Goal: Task Accomplishment & Management: Complete application form

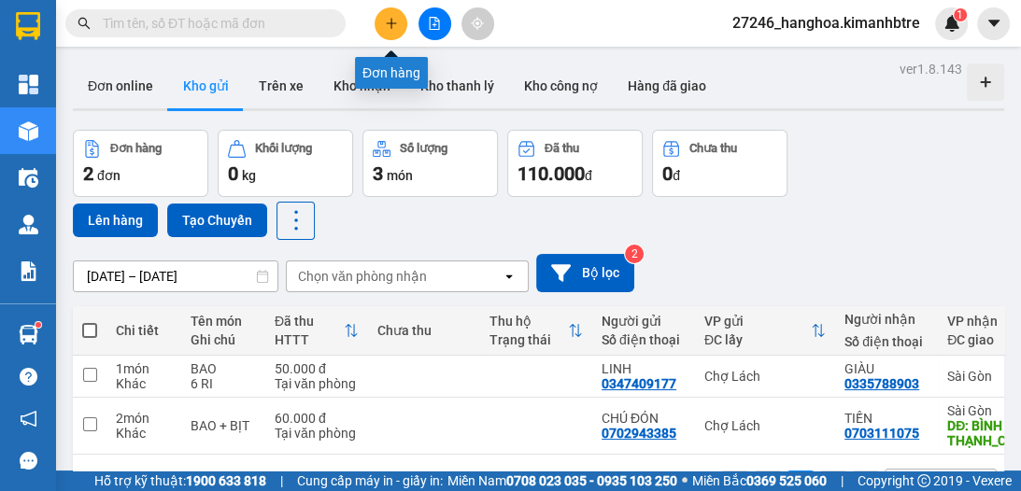
click at [390, 12] on button at bounding box center [391, 23] width 33 height 33
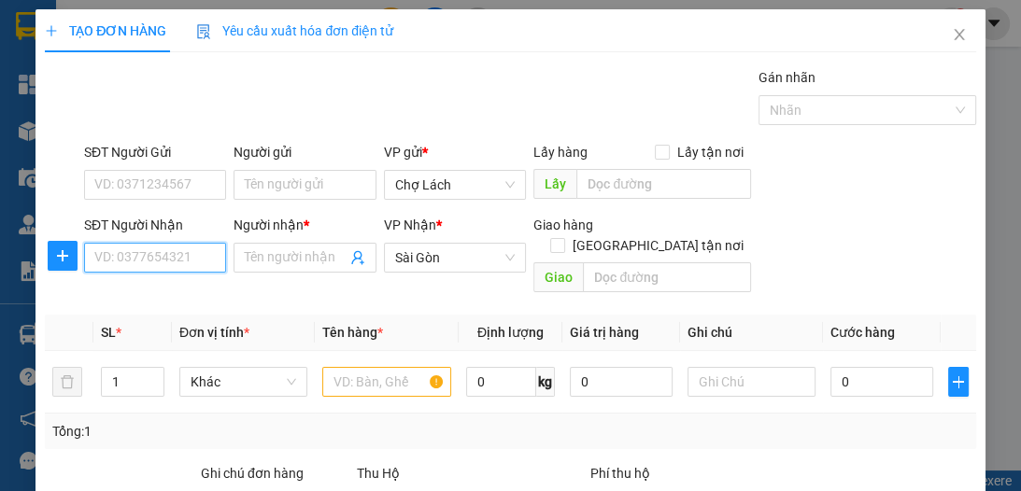
click at [178, 254] on input "SĐT Người Nhận" at bounding box center [155, 258] width 142 height 30
type input "0913147717"
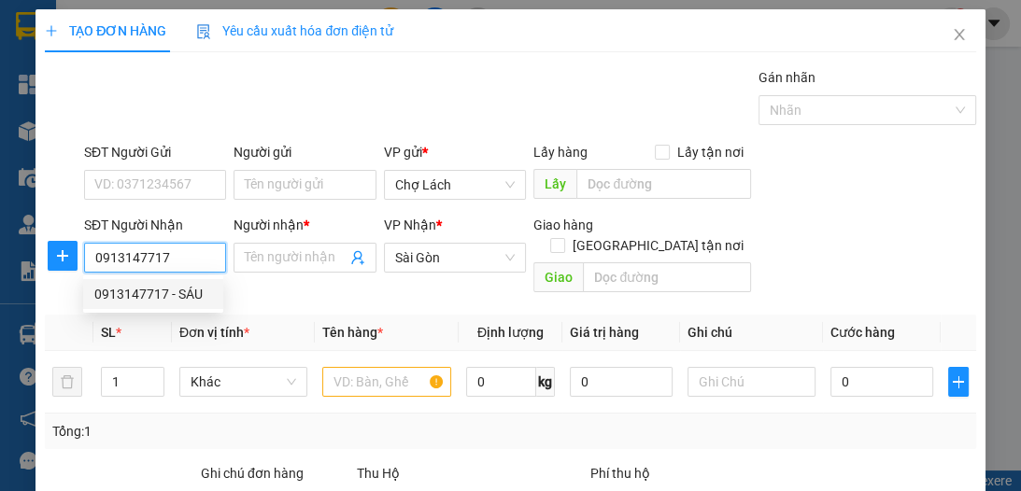
click at [183, 292] on div "0913147717 - SÁU" at bounding box center [153, 294] width 118 height 21
type input "SÁU"
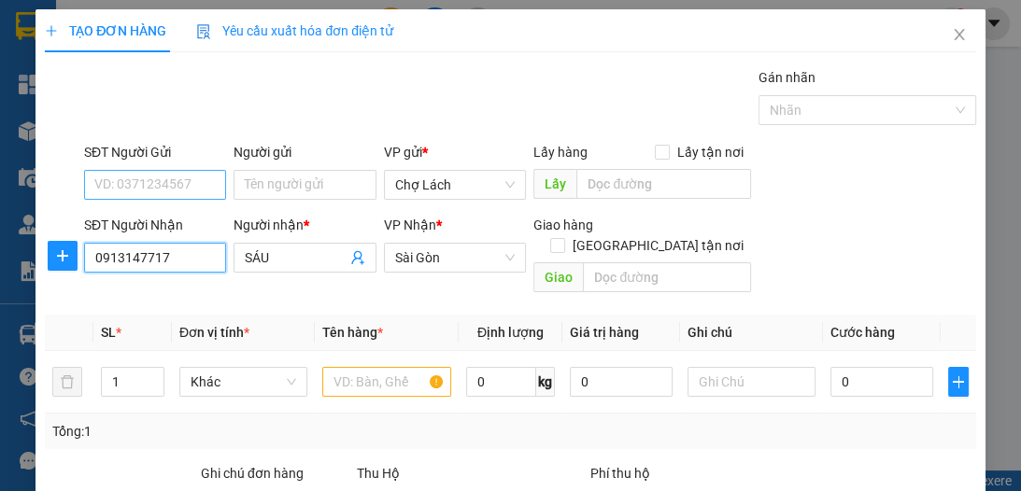
type input "0913147717"
click at [183, 192] on input "SĐT Người Gửi" at bounding box center [155, 185] width 142 height 30
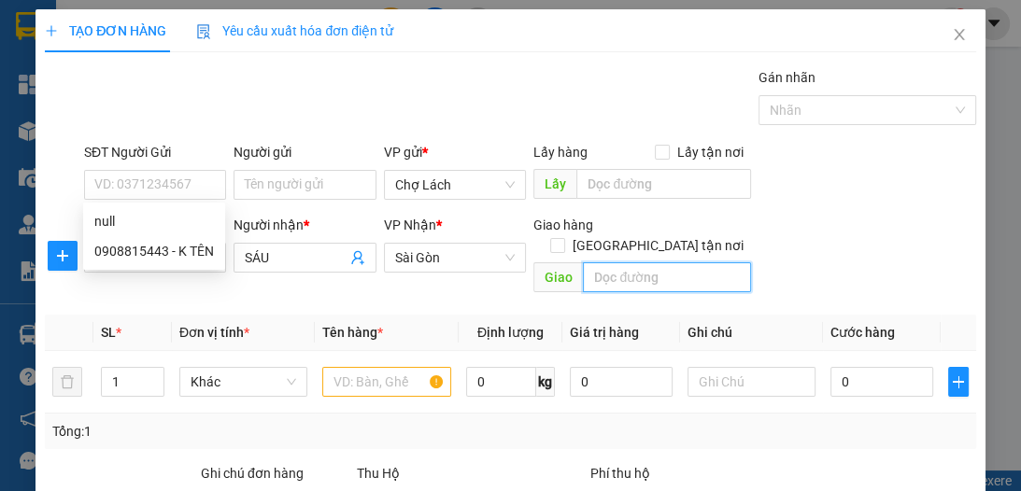
click at [644, 263] on input "text" at bounding box center [667, 278] width 168 height 30
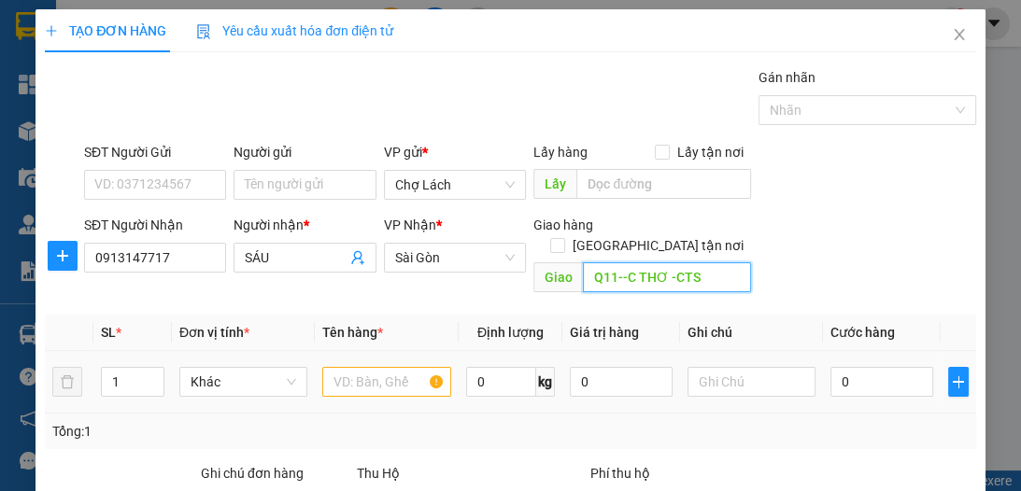
type input "Q11--C THƠ -CTS"
click at [384, 367] on input "text" at bounding box center [386, 382] width 128 height 30
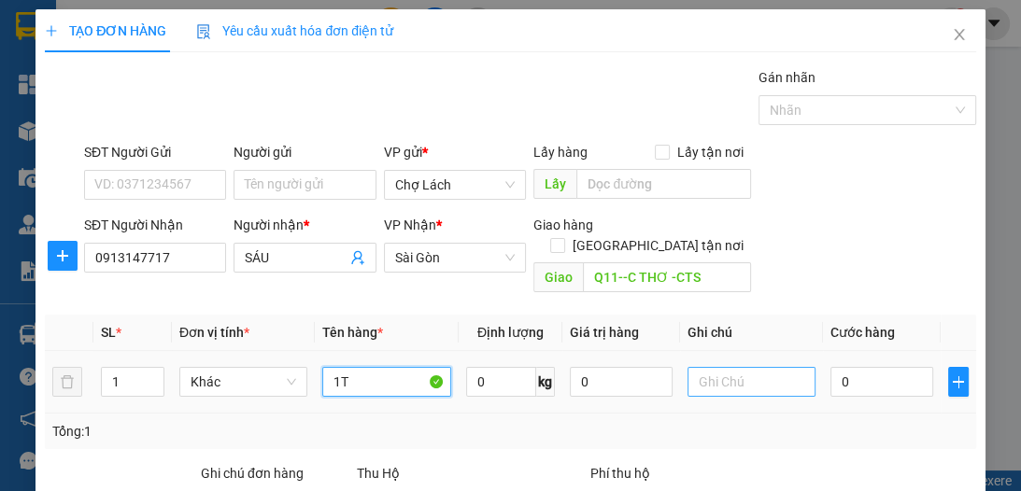
type input "1T"
click at [699, 367] on input "text" at bounding box center [752, 382] width 128 height 30
type input "6RI"
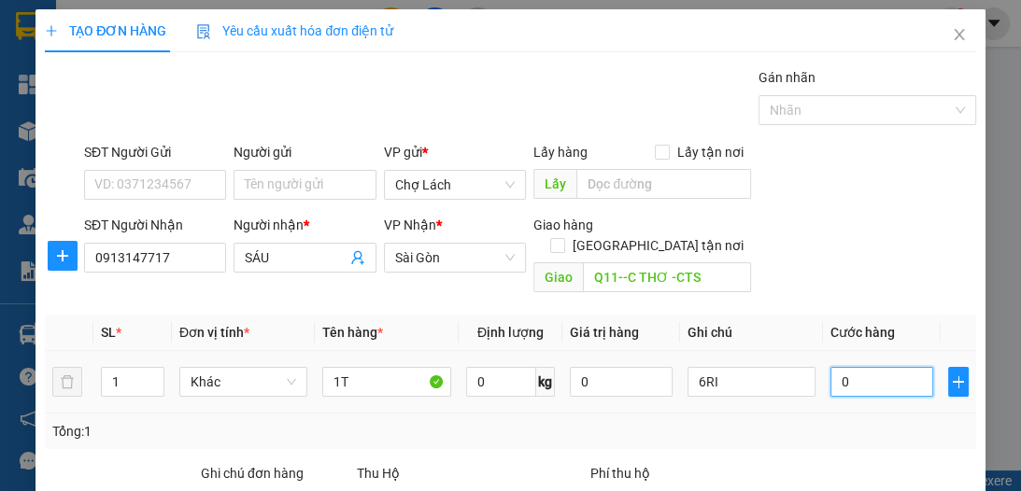
click at [856, 368] on input "0" at bounding box center [882, 382] width 103 height 30
type input "3"
type input "30"
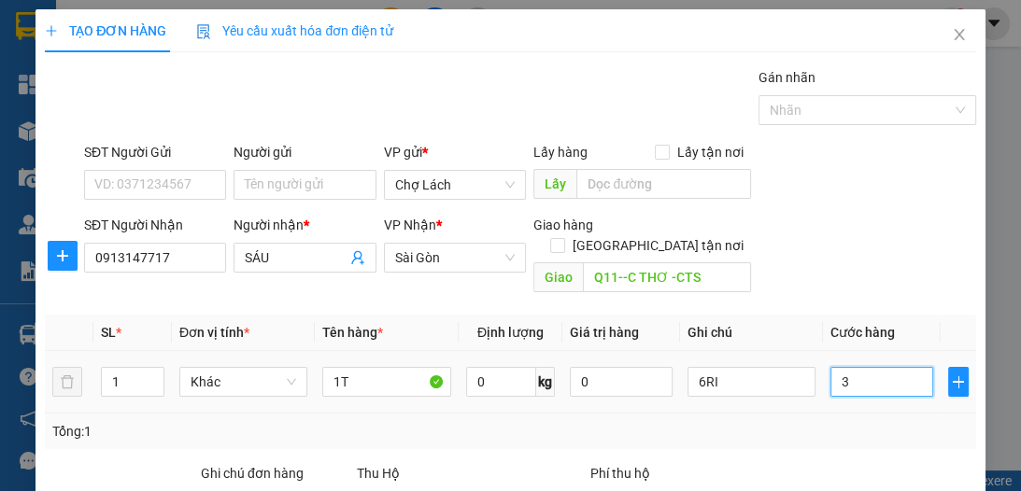
type input "30"
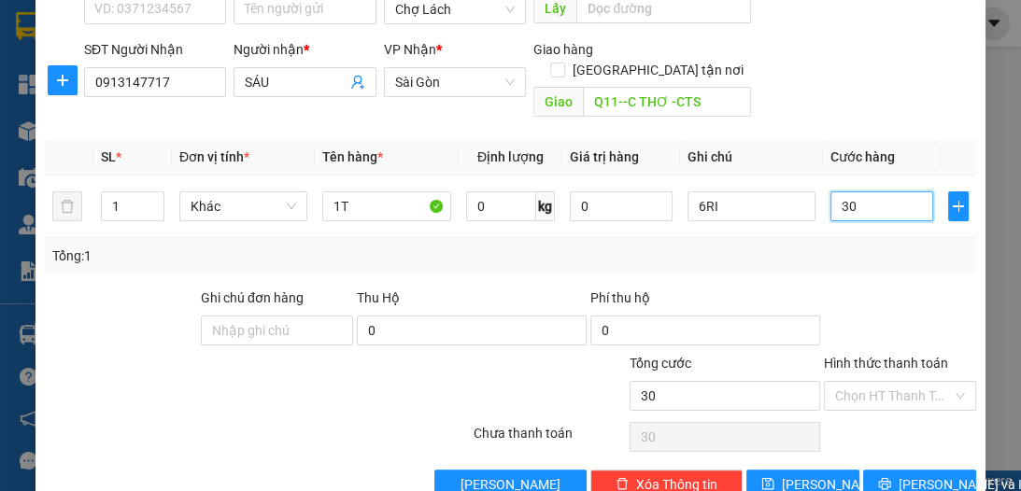
scroll to position [198, 0]
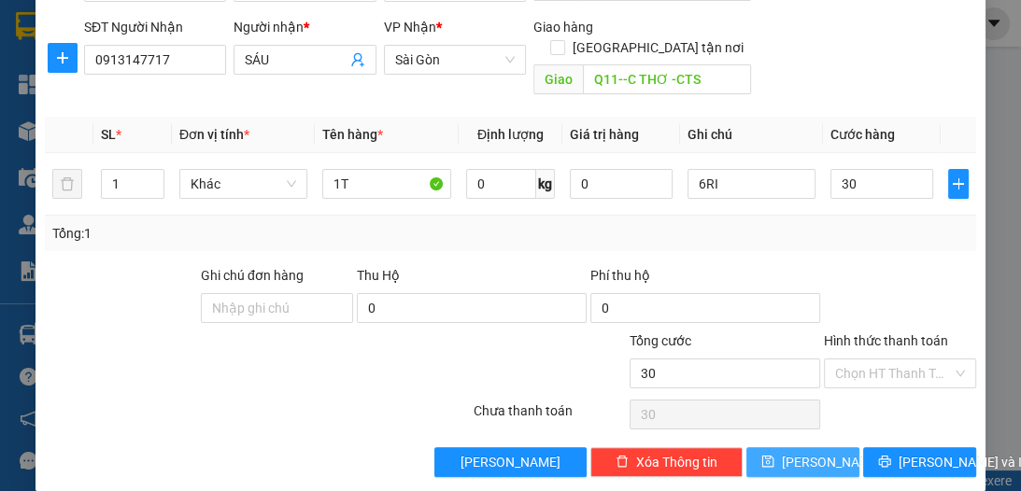
type input "30.000"
click at [802, 452] on span "[PERSON_NAME]" at bounding box center [832, 462] width 100 height 21
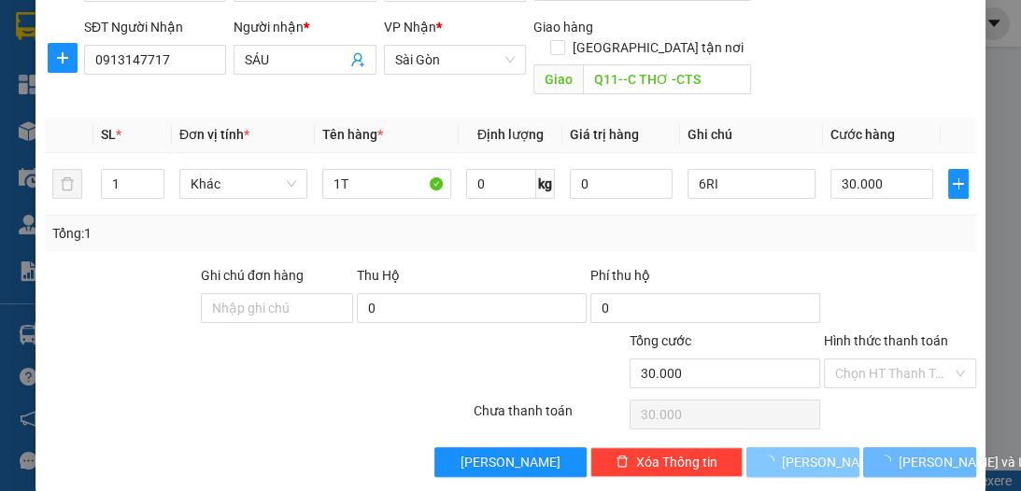
type input "0"
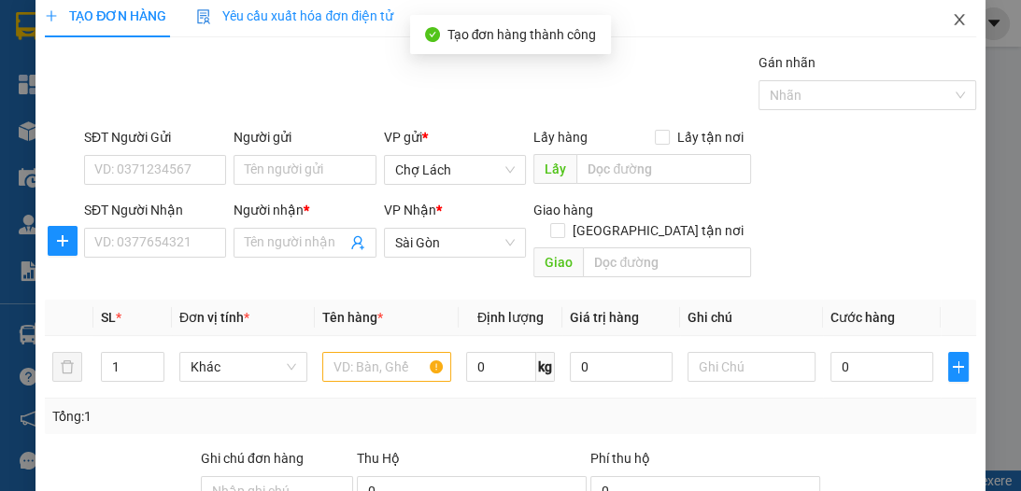
scroll to position [0, 0]
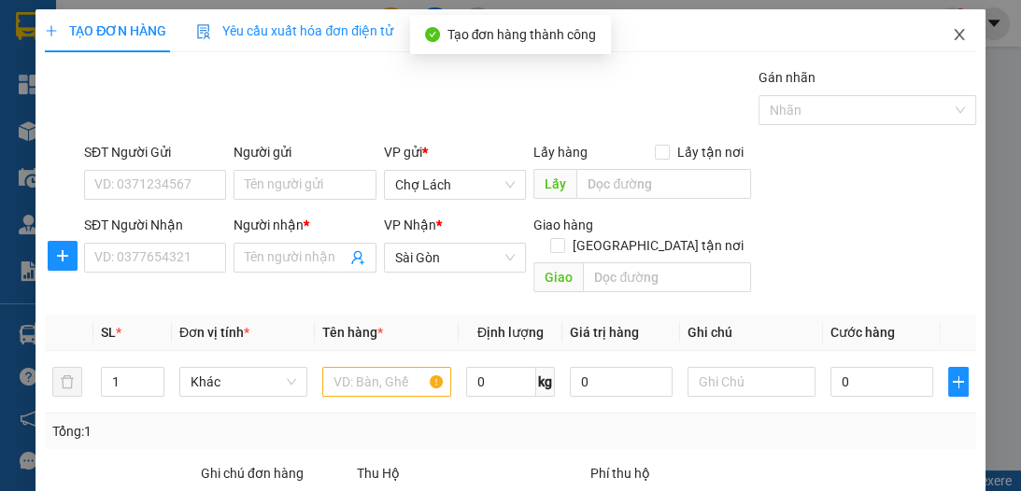
drag, startPoint x: 948, startPoint y: 26, endPoint x: 0, endPoint y: 229, distance: 969.7
click at [948, 26] on span "Close" at bounding box center [959, 35] width 52 height 52
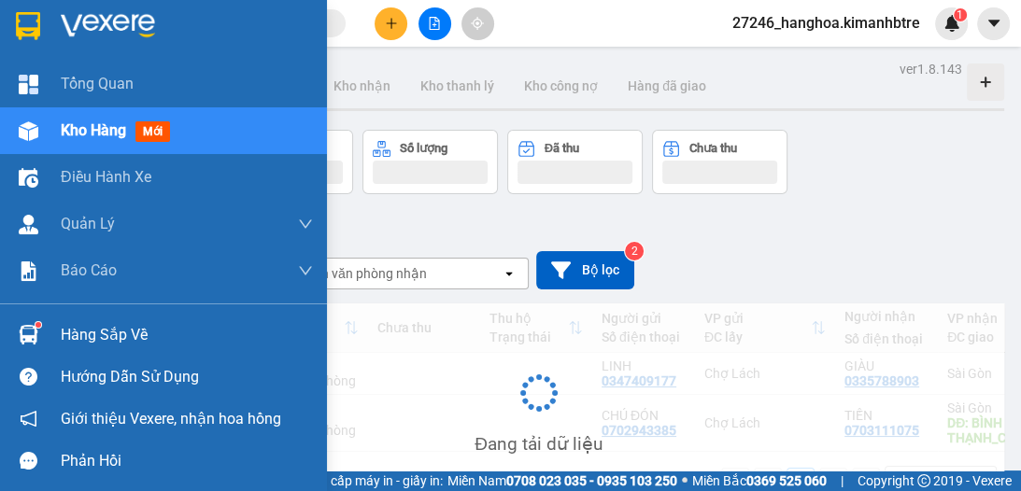
click at [77, 127] on span "Kho hàng" at bounding box center [93, 130] width 65 height 18
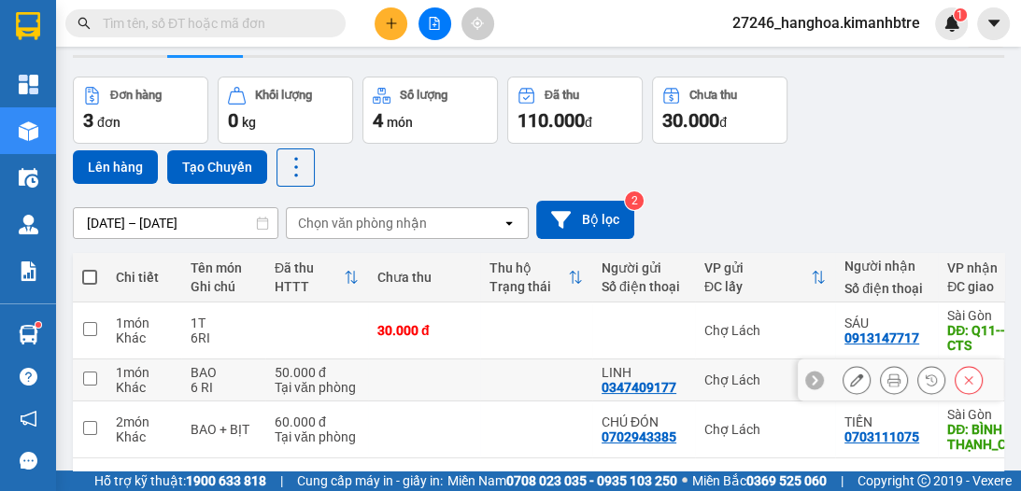
scroll to position [75, 0]
